Goal: Information Seeking & Learning: Find specific fact

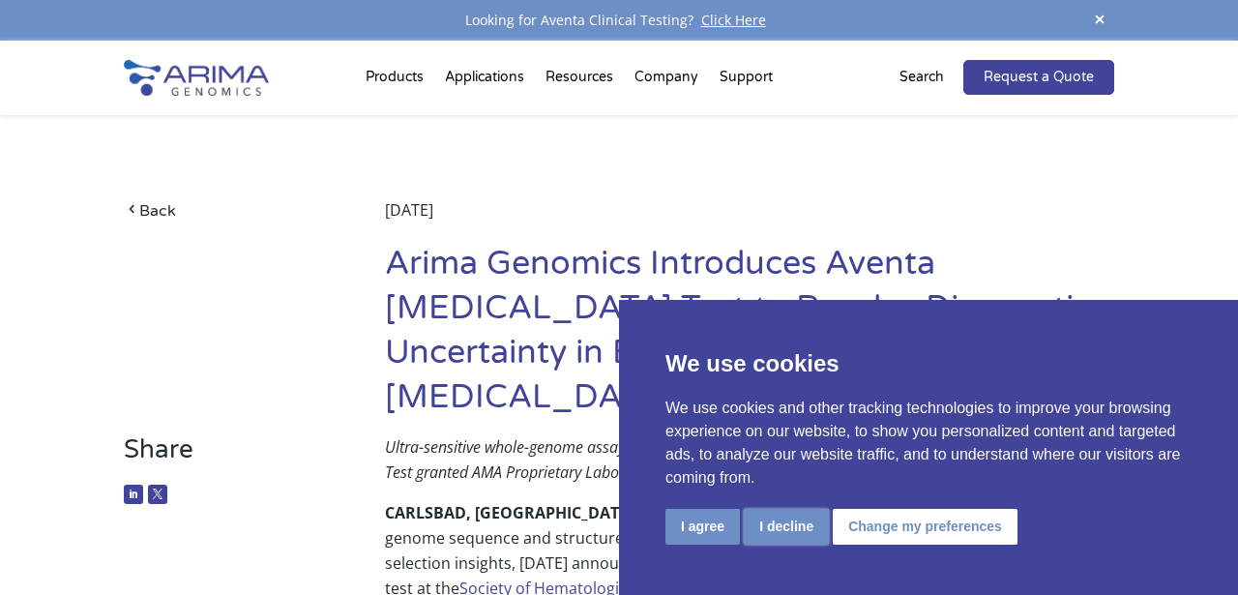
click at [771, 532] on button "I decline" at bounding box center [786, 527] width 85 height 36
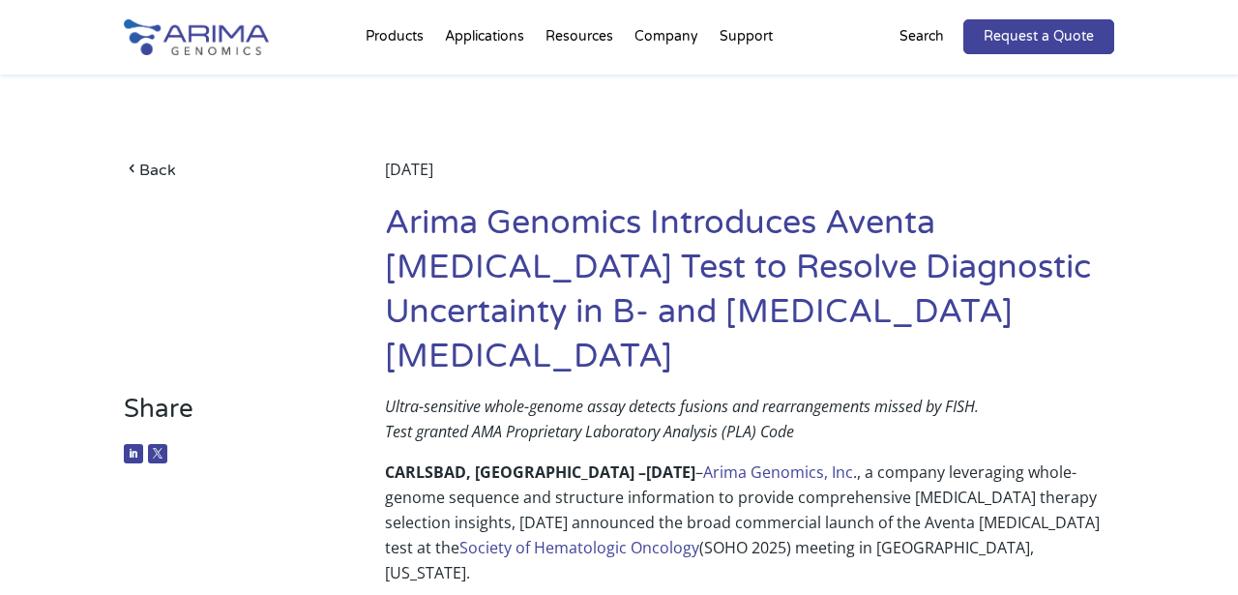
click at [949, 155] on div "Back September 3, 2025 Arima Genomics Introduces Aventa Lymphoma Test to Resolv…" at bounding box center [619, 233] width 990 height 319
click at [675, 138] on div "Back September 3, 2025 Arima Genomics Introduces Aventa Lymphoma Test to Resolv…" at bounding box center [619, 233] width 990 height 319
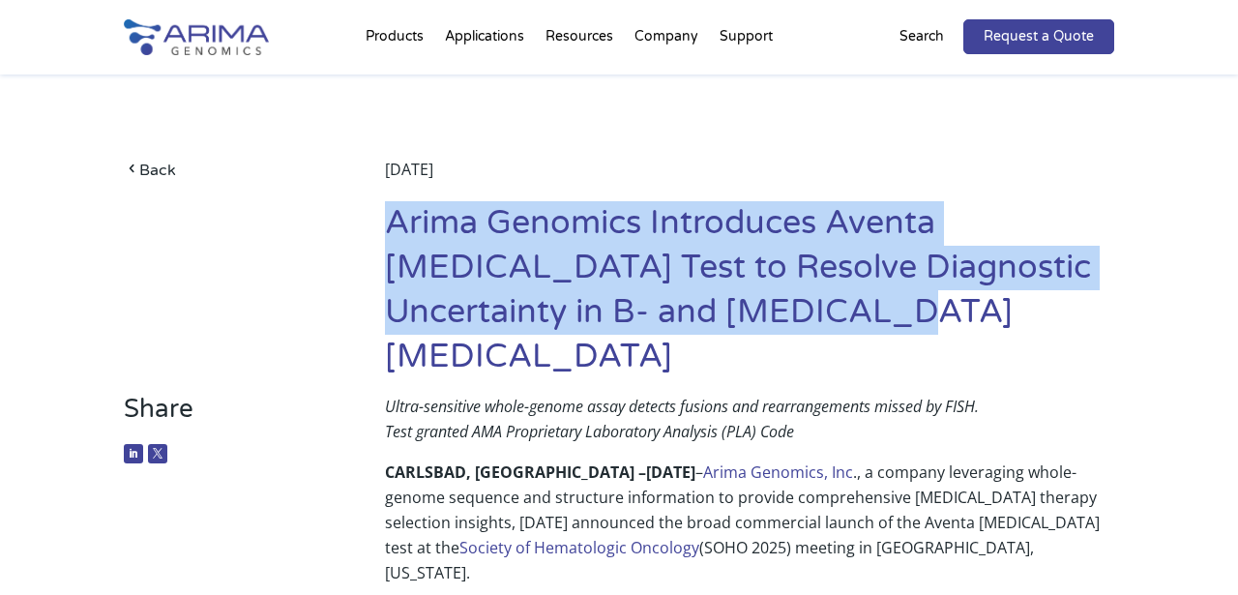
drag, startPoint x: 390, startPoint y: 212, endPoint x: 1021, endPoint y: 309, distance: 638.9
click at [1021, 309] on h1 "Arima Genomics Introduces Aventa [MEDICAL_DATA] Test to Resolve Diagnostic Unce…" at bounding box center [749, 297] width 729 height 192
copy h1 "Arima Genomics Introduces Aventa [MEDICAL_DATA] Test to Resolve Diagnostic Unce…"
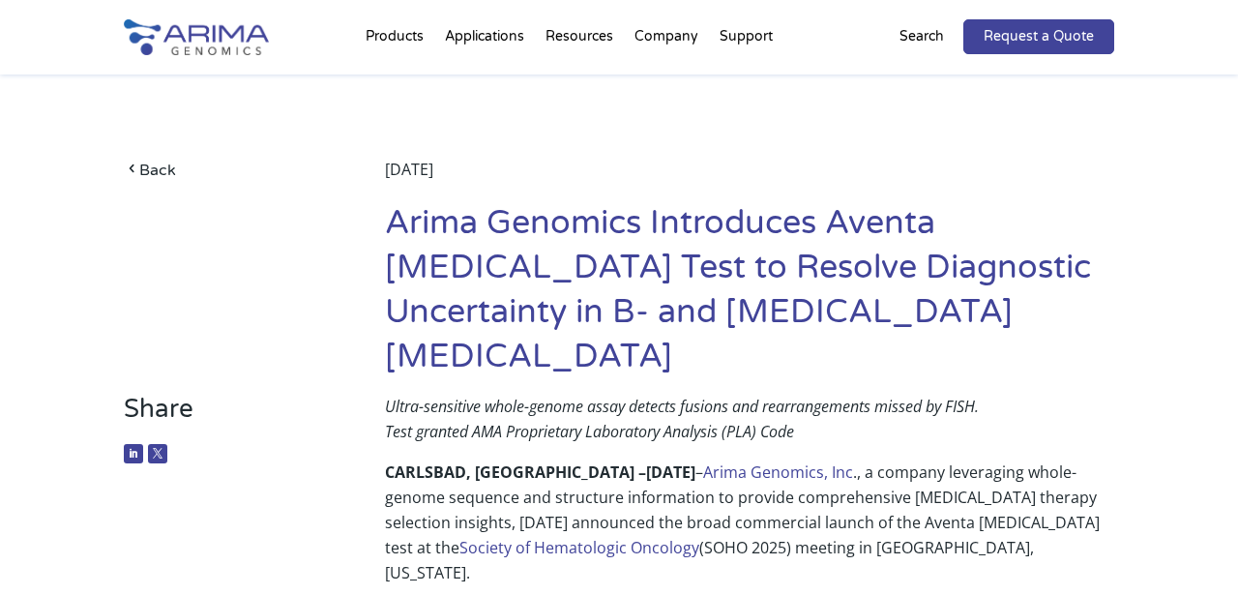
click at [815, 204] on h1 "Arima Genomics Introduces Aventa [MEDICAL_DATA] Test to Resolve Diagnostic Unce…" at bounding box center [749, 297] width 729 height 192
click at [822, 186] on div "[DATE]" at bounding box center [749, 179] width 729 height 44
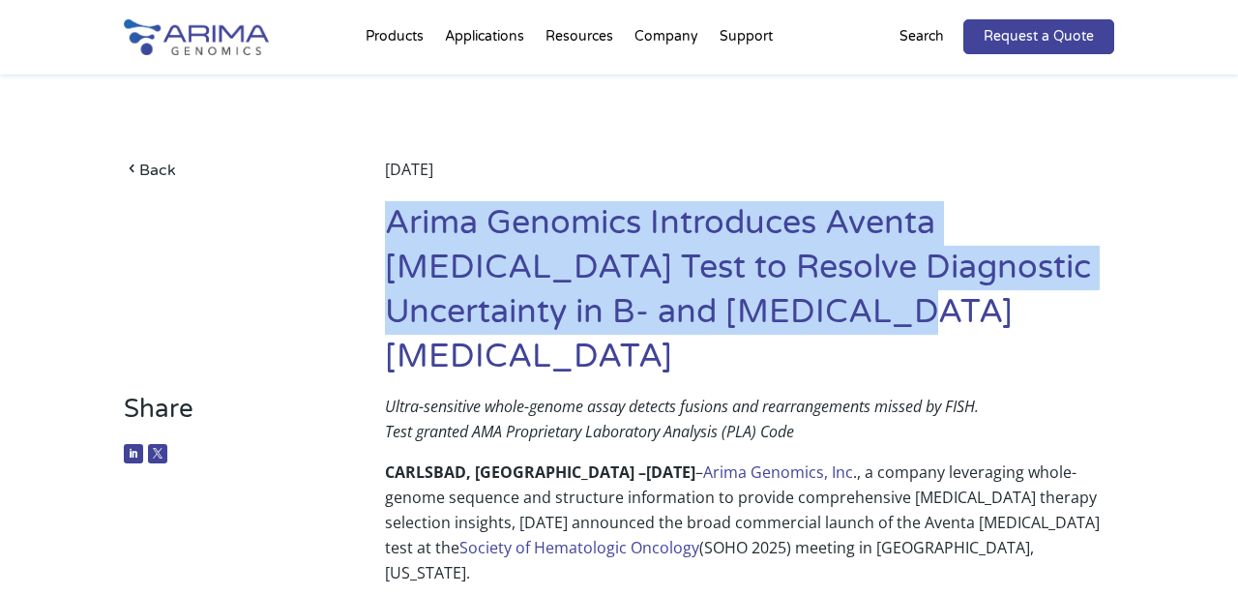
drag, startPoint x: 387, startPoint y: 226, endPoint x: 1012, endPoint y: 301, distance: 630.0
click at [1012, 301] on h1 "Arima Genomics Introduces Aventa [MEDICAL_DATA] Test to Resolve Diagnostic Unce…" at bounding box center [749, 297] width 729 height 192
copy h1 "Arima Genomics Introduces Aventa [MEDICAL_DATA] Test to Resolve Diagnostic Unce…"
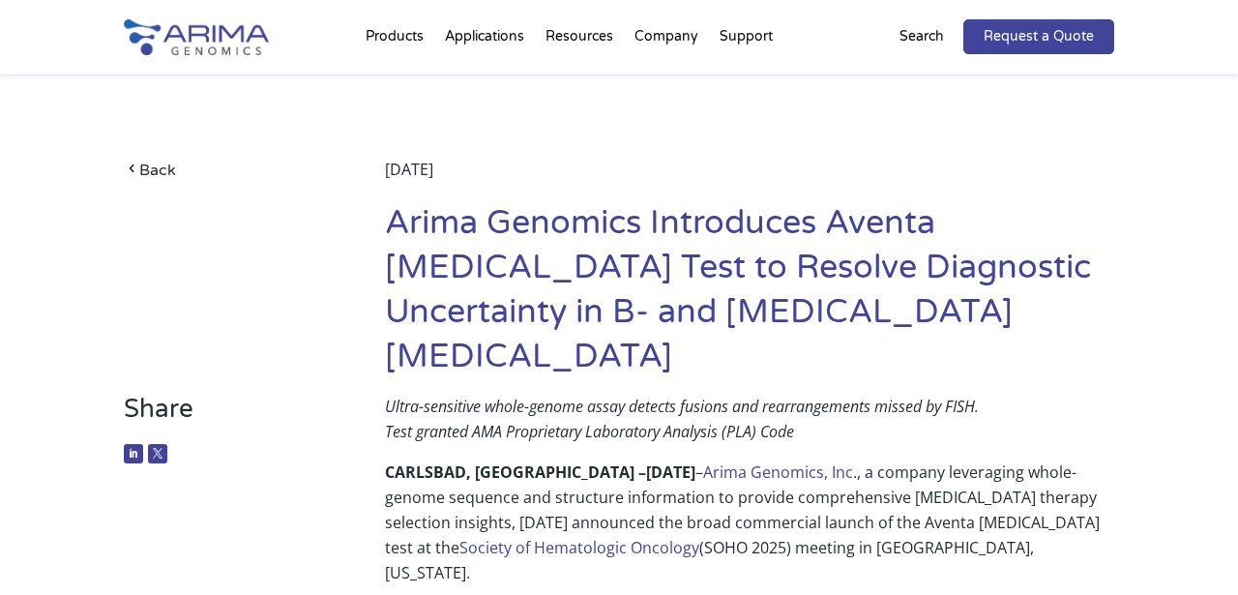
click at [1024, 319] on h1 "Arima Genomics Introduces Aventa [MEDICAL_DATA] Test to Resolve Diagnostic Unce…" at bounding box center [749, 297] width 729 height 192
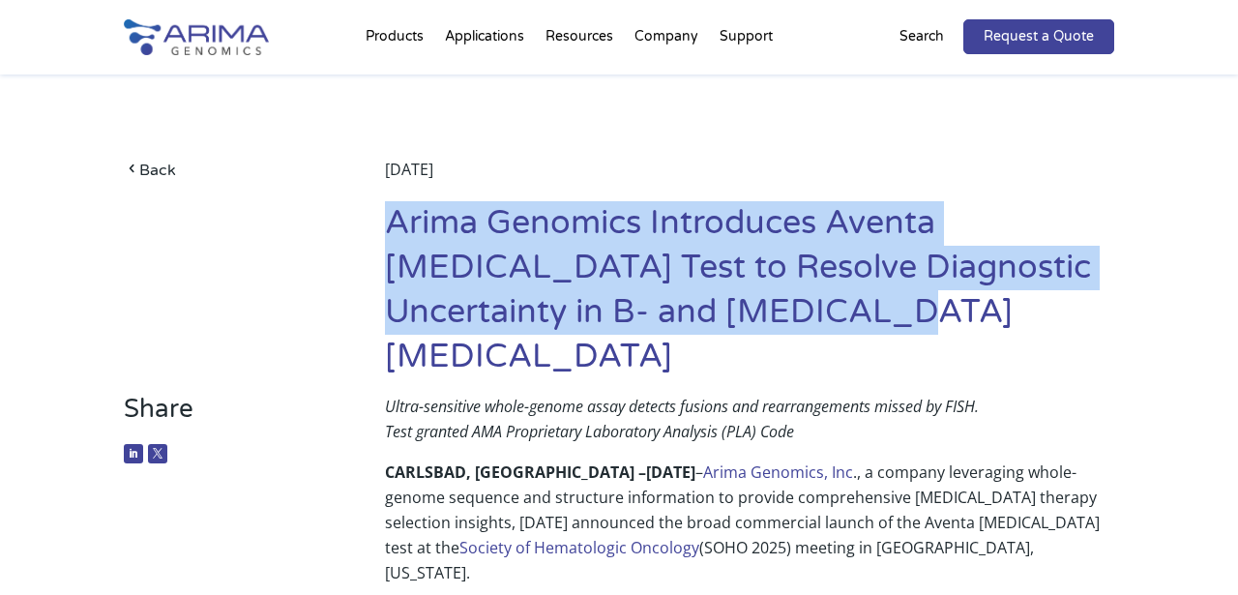
drag, startPoint x: 1012, startPoint y: 312, endPoint x: 388, endPoint y: 227, distance: 630.4
click at [388, 227] on h1 "Arima Genomics Introduces Aventa [MEDICAL_DATA] Test to Resolve Diagnostic Unce…" at bounding box center [749, 297] width 729 height 192
copy h1 "Arima Genomics Introduces Aventa [MEDICAL_DATA] Test to Resolve Diagnostic Unce…"
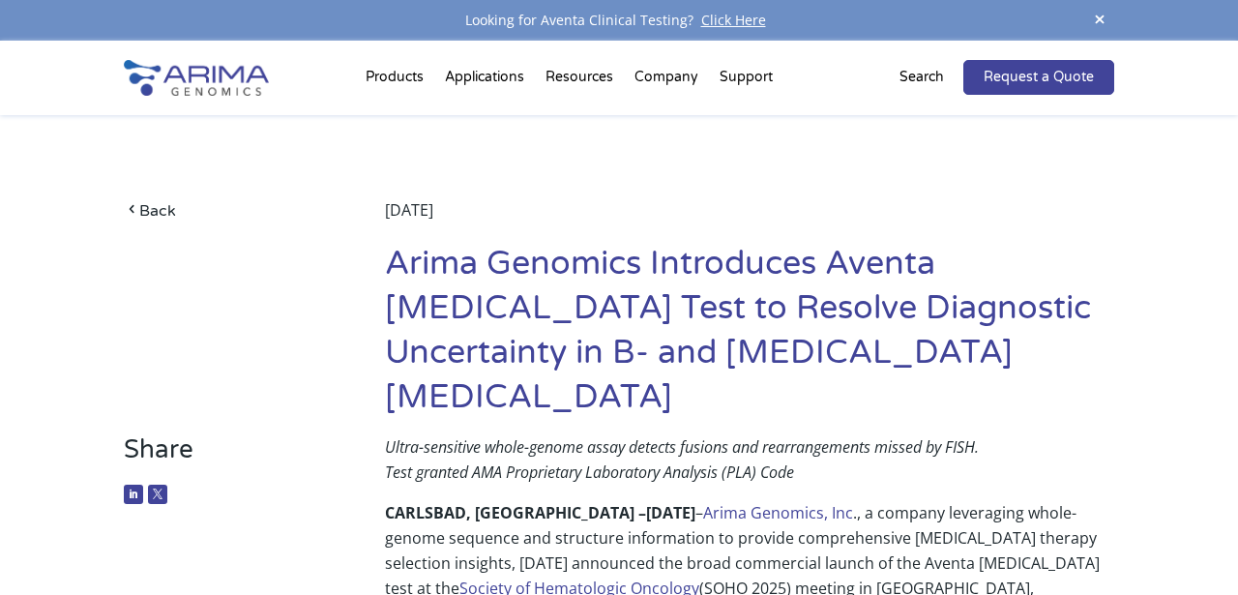
click at [997, 206] on div "[DATE]" at bounding box center [749, 219] width 729 height 44
click at [385, 216] on div "[DATE]" at bounding box center [749, 219] width 729 height 44
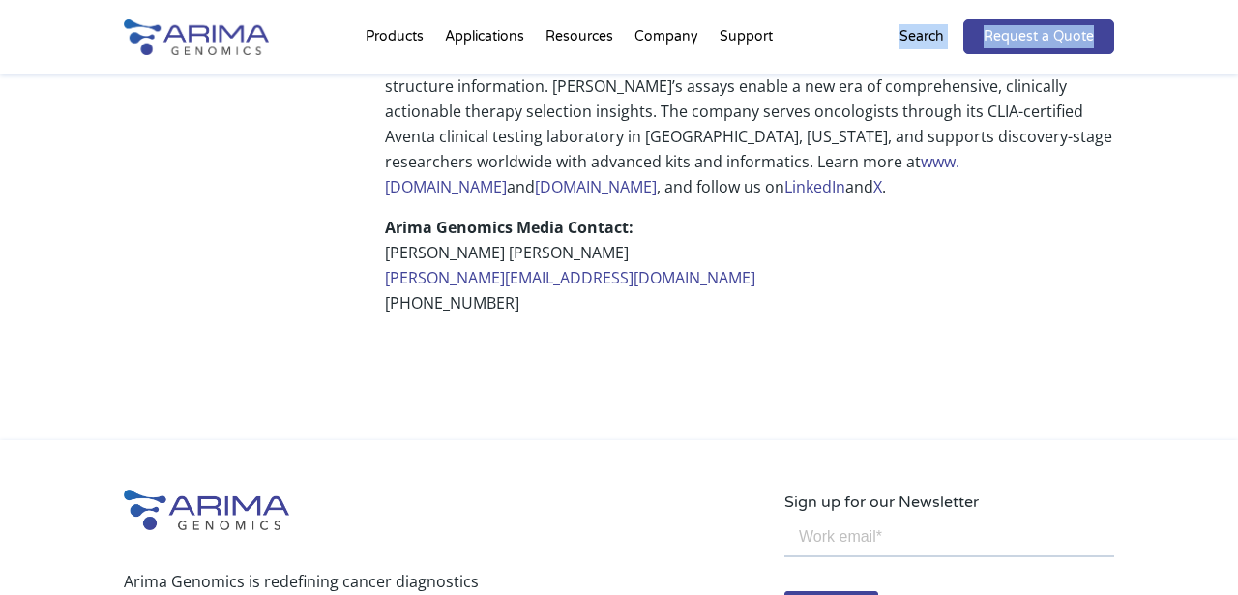
scroll to position [1845, 0]
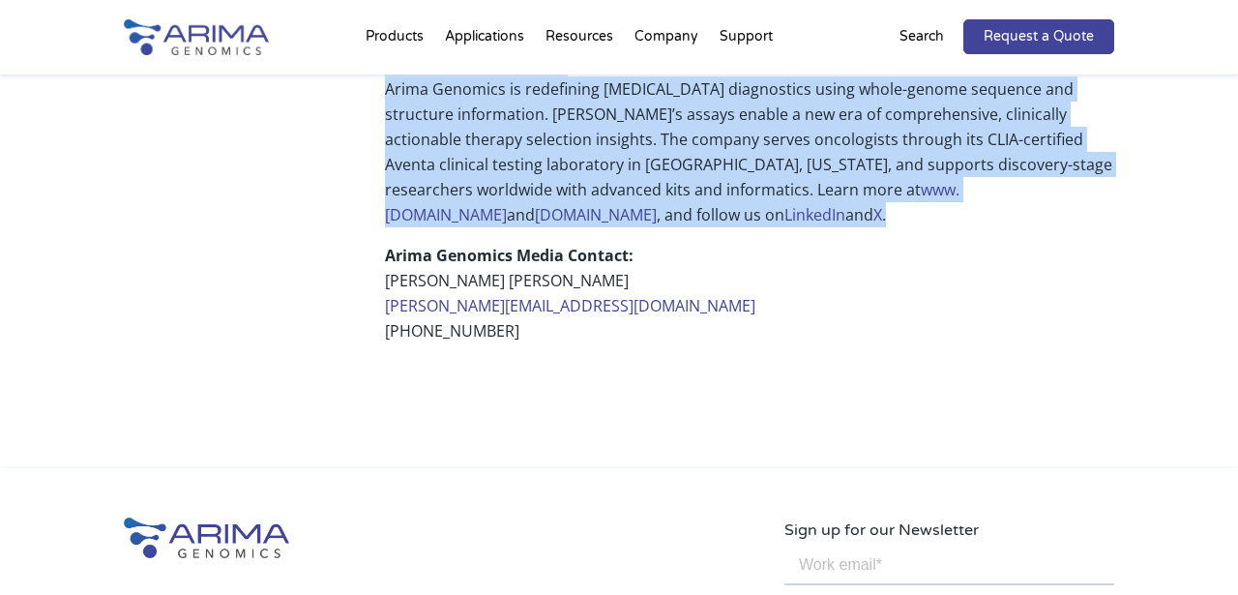
drag, startPoint x: 385, startPoint y: 216, endPoint x: 803, endPoint y: 128, distance: 426.9
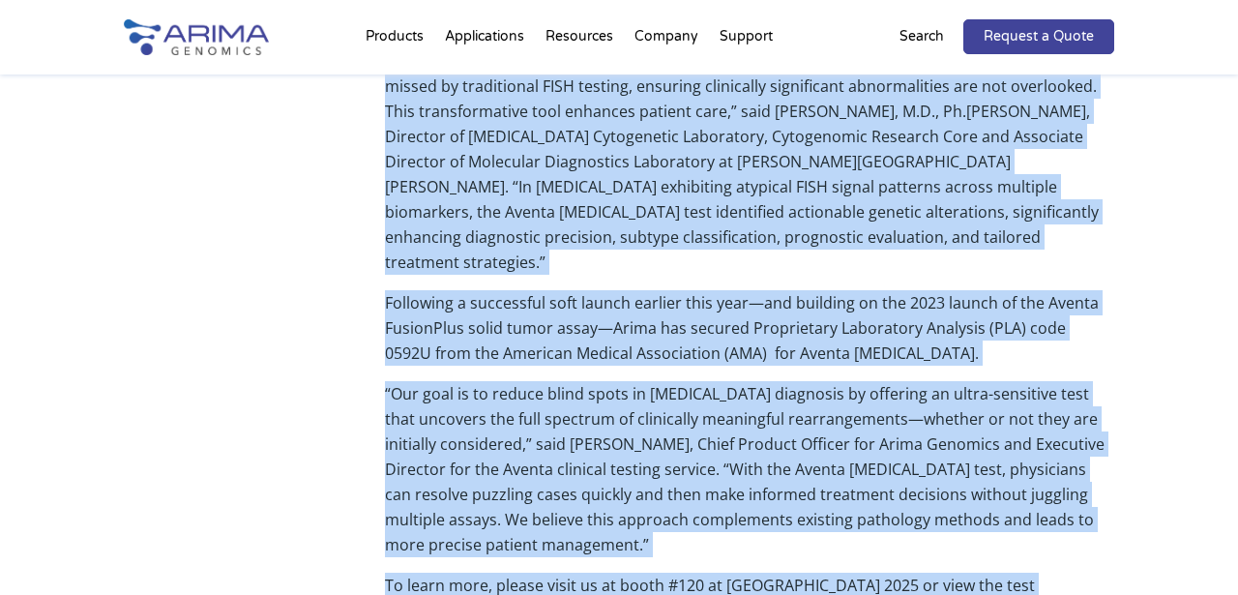
scroll to position [1252, 0]
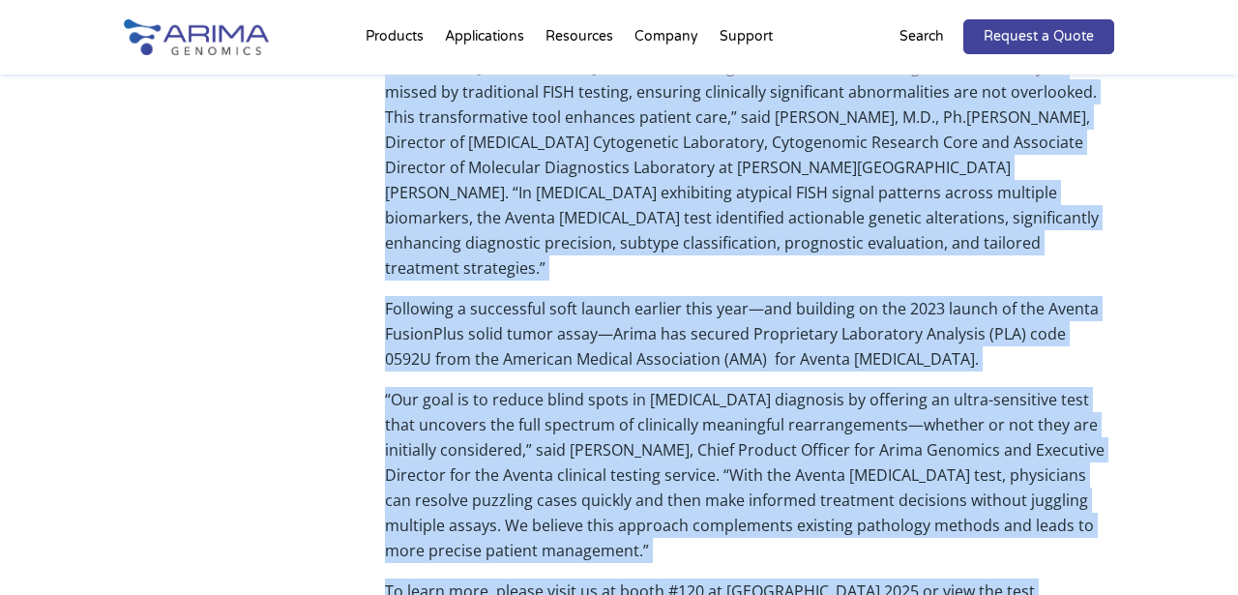
copy div "Loremipsu 0, 8312 Dolor Sitametc Adipiscing Elitse Doeiusmo Temp in Utlabor Etd…"
